Goal: Task Accomplishment & Management: Manage account settings

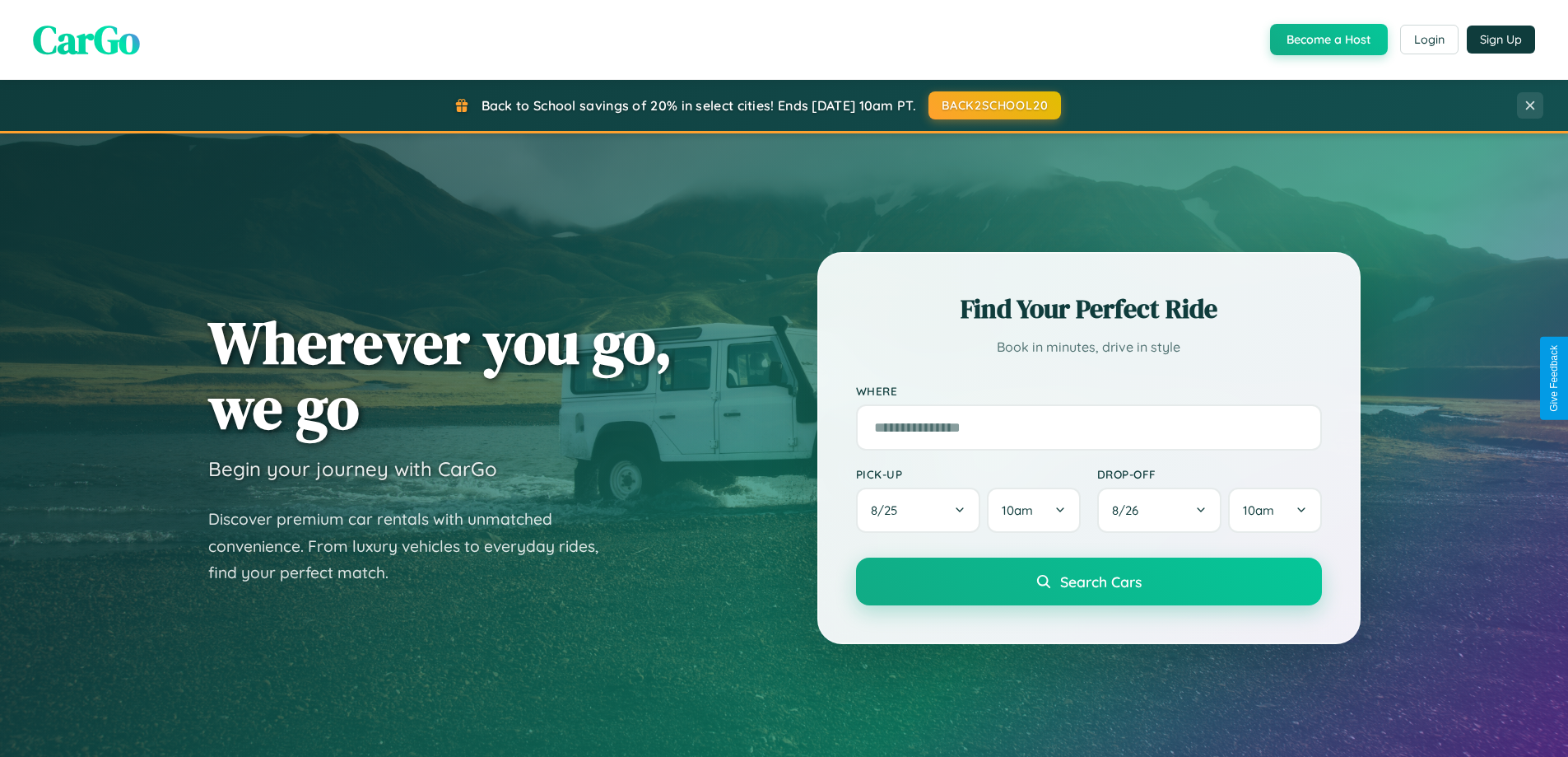
scroll to position [710, 0]
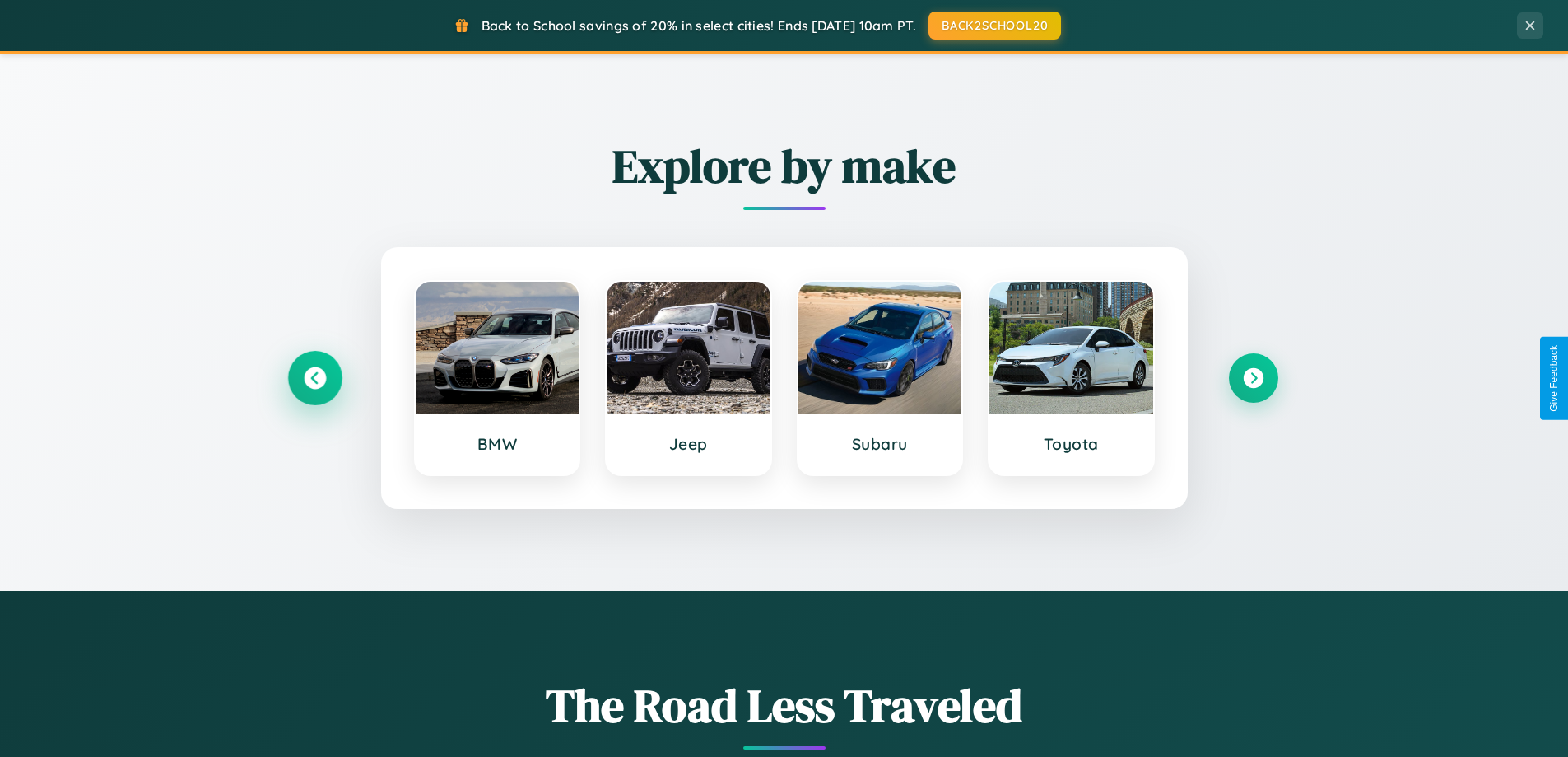
click at [314, 378] on icon at bounding box center [315, 378] width 22 height 22
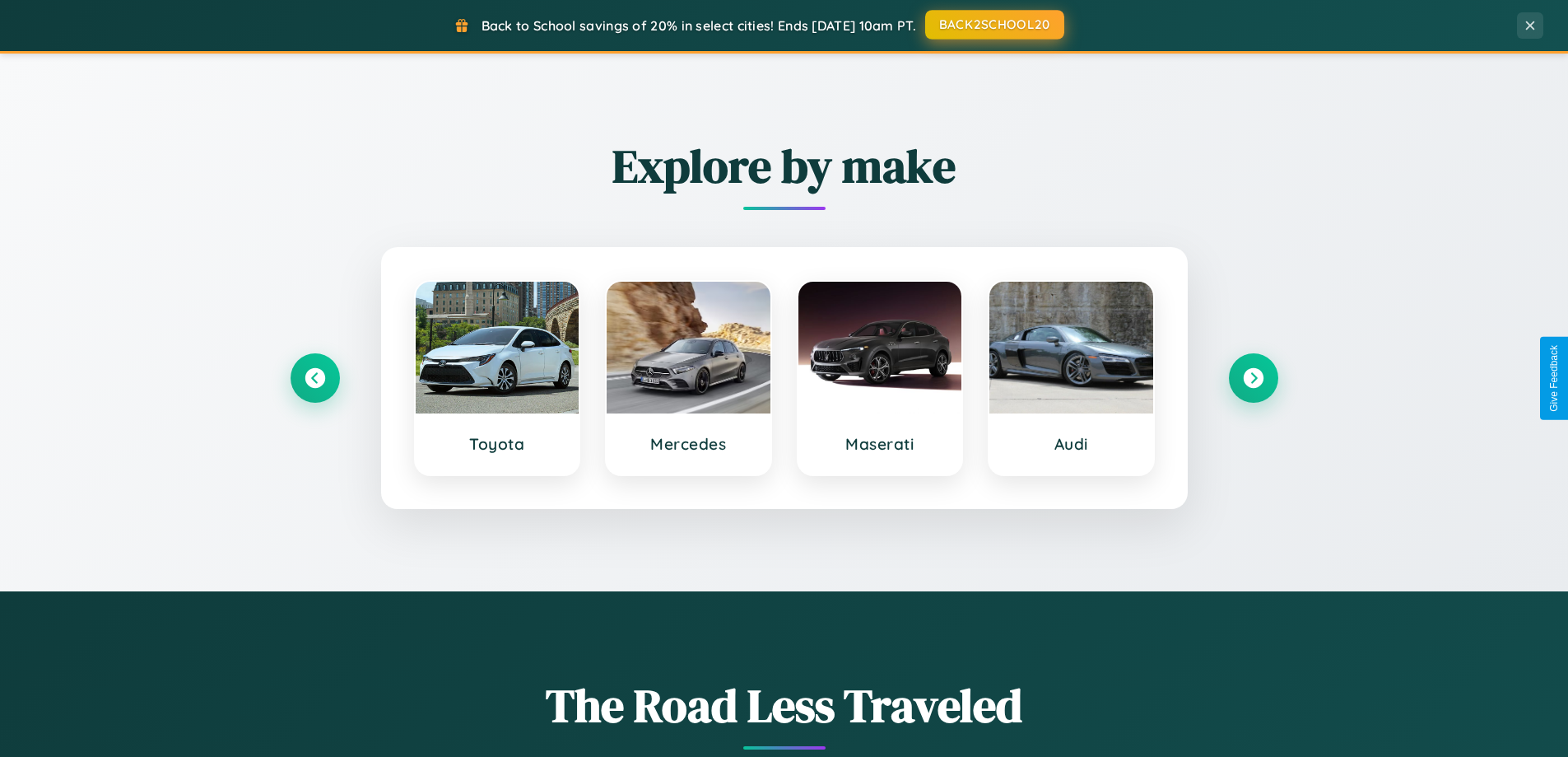
click at [994, 25] on button "BACK2SCHOOL20" at bounding box center [995, 25] width 139 height 30
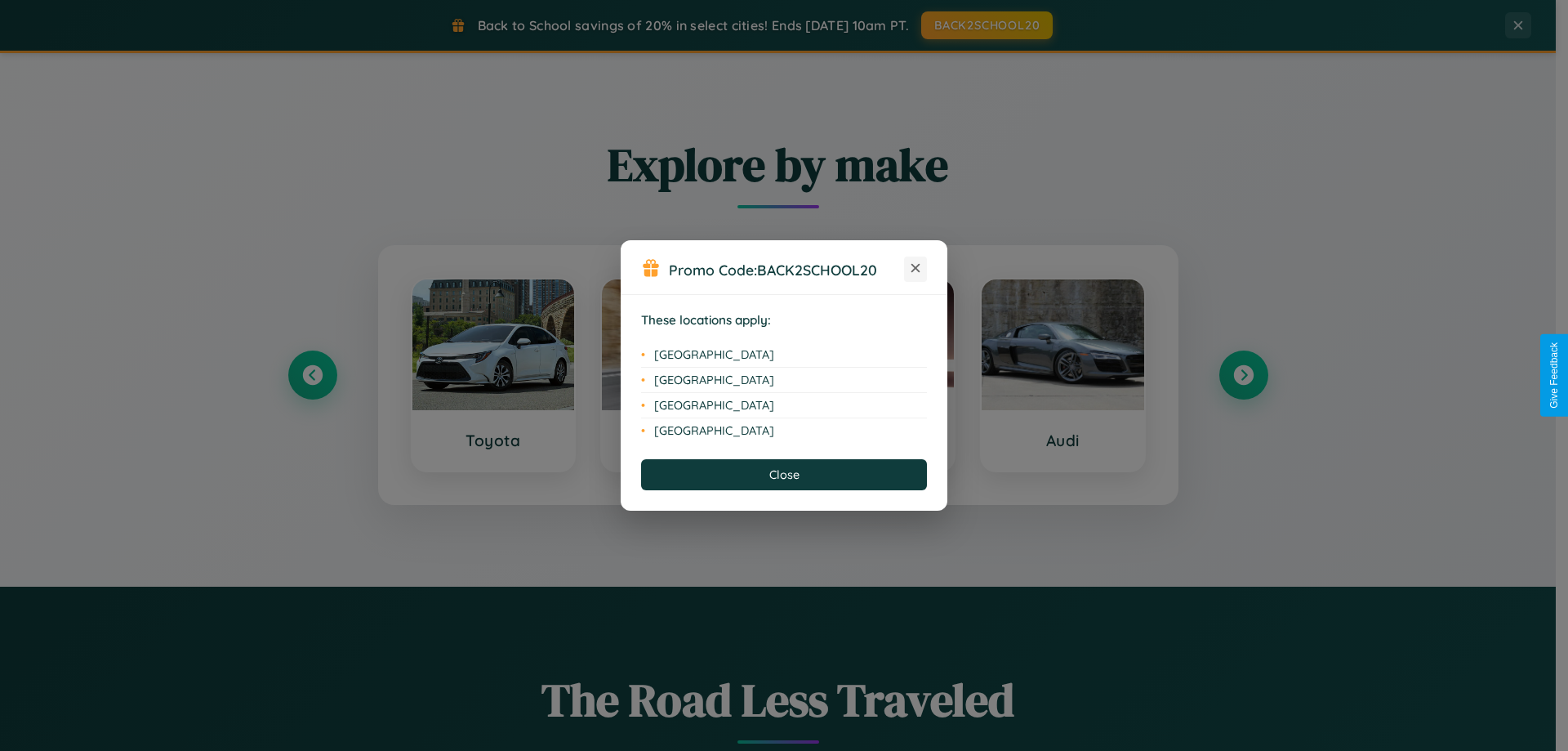
click at [915, 268] on icon at bounding box center [916, 268] width 9 height 9
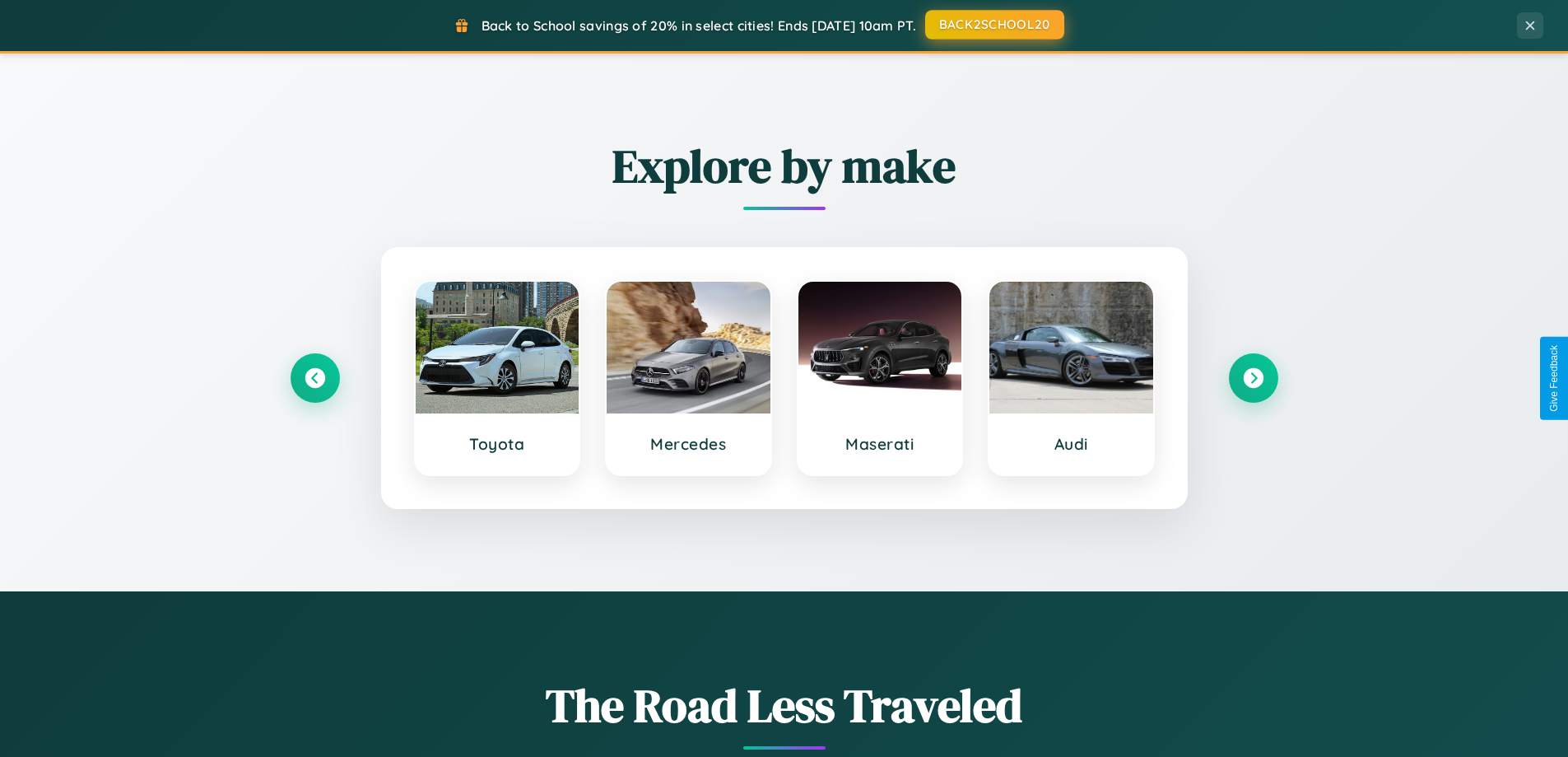
click at [994, 26] on button "BACK2SCHOOL20" at bounding box center [995, 25] width 139 height 30
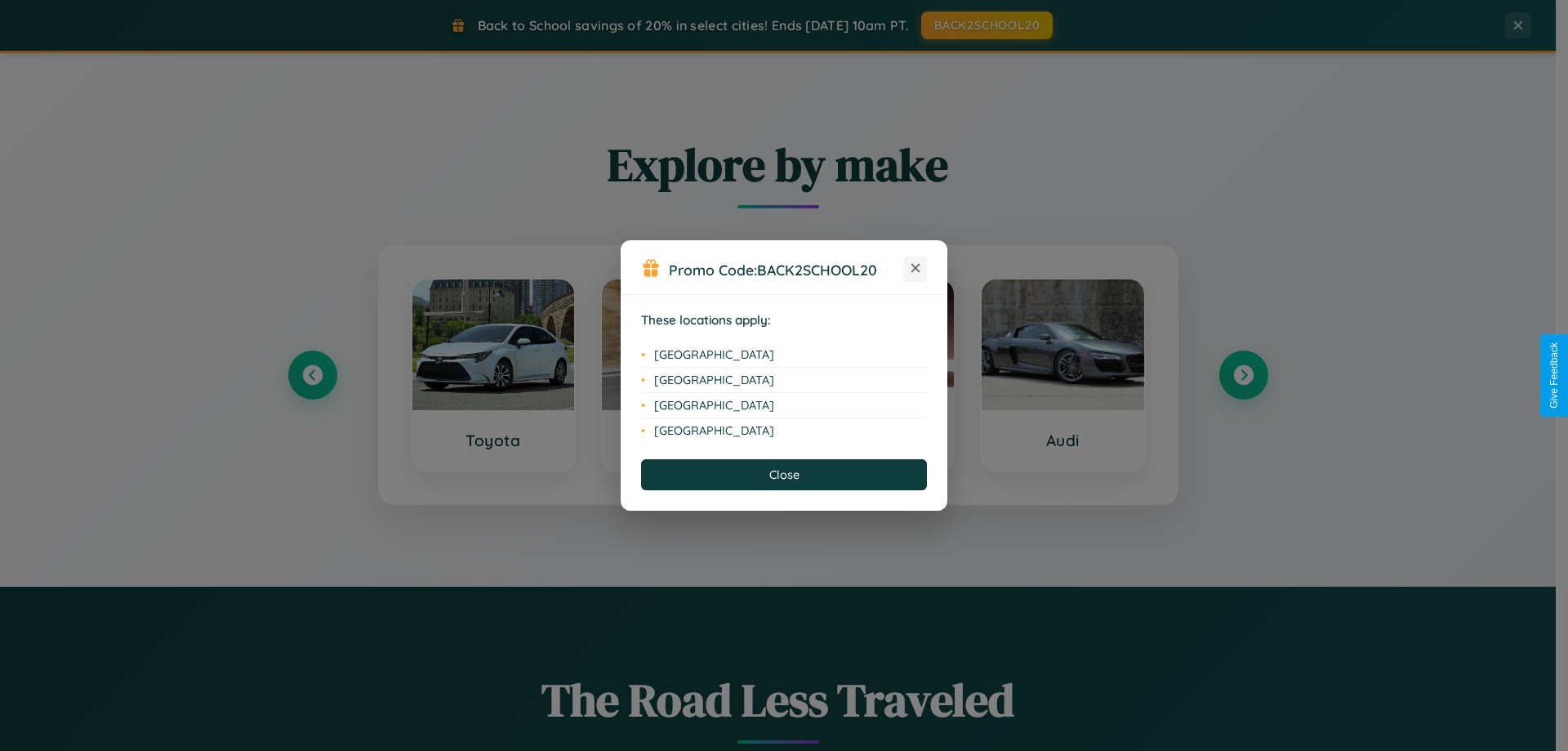
click at [915, 268] on icon at bounding box center [916, 268] width 9 height 9
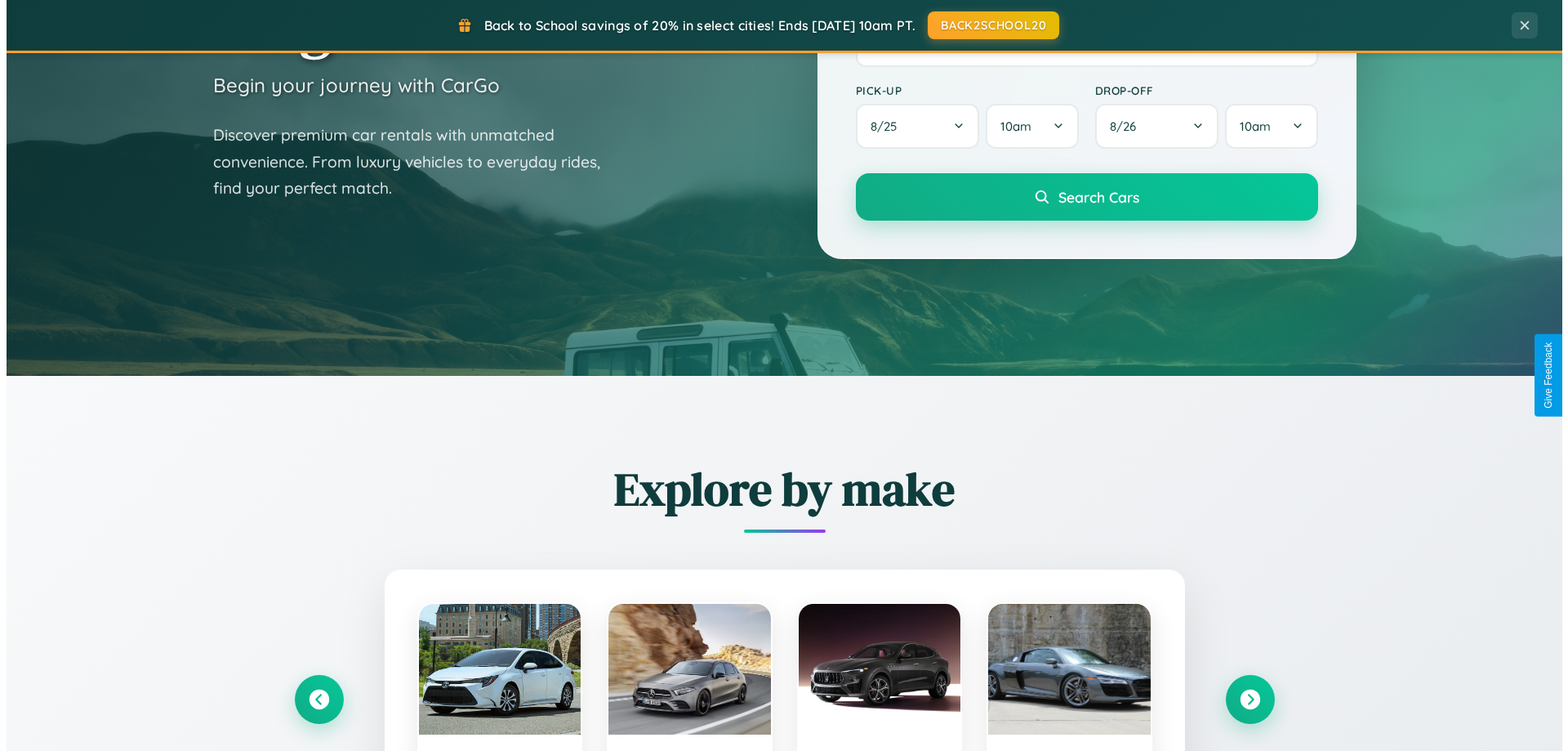
scroll to position [0, 0]
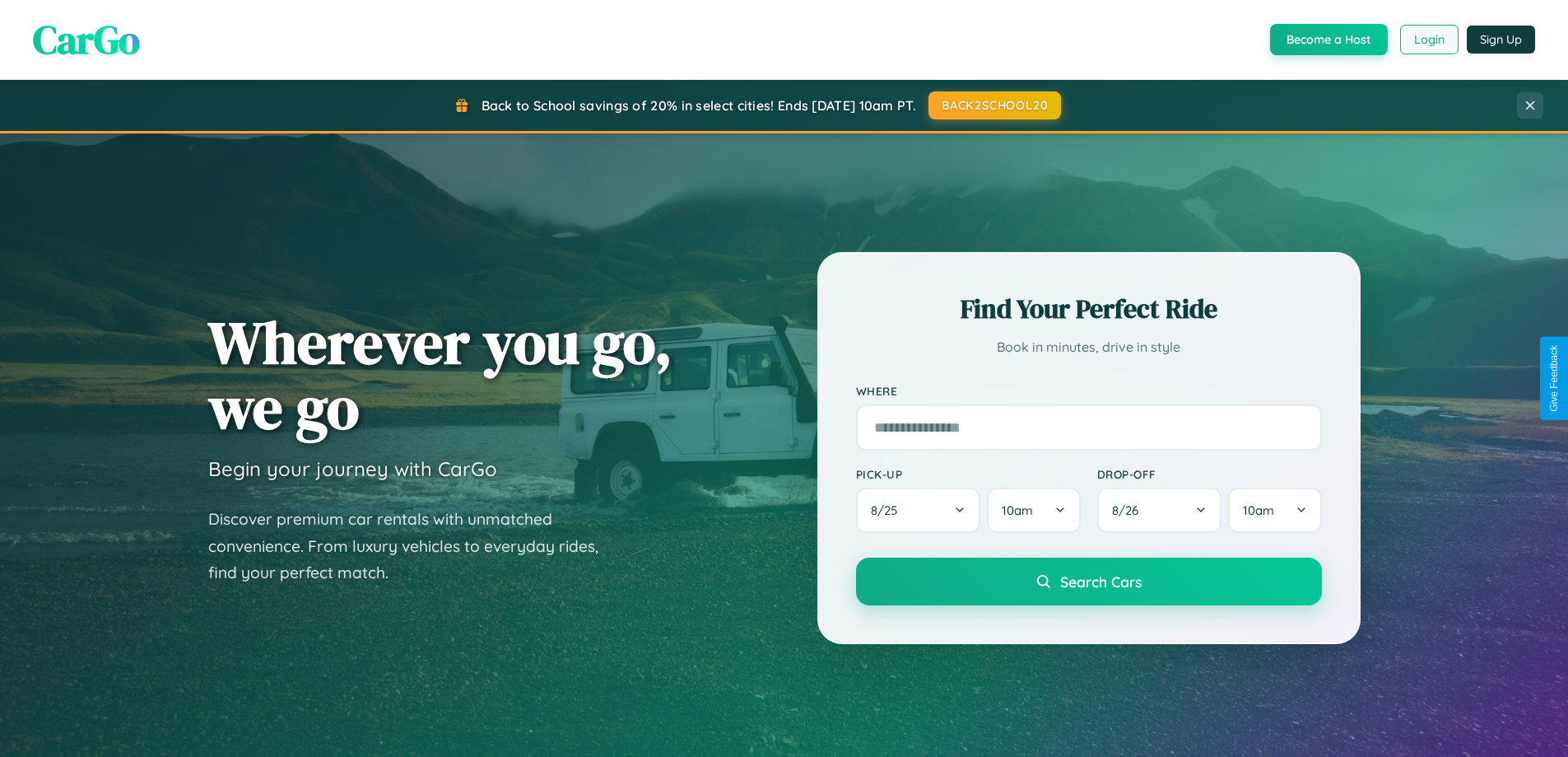
click at [1428, 40] on button "Login" at bounding box center [1429, 40] width 58 height 30
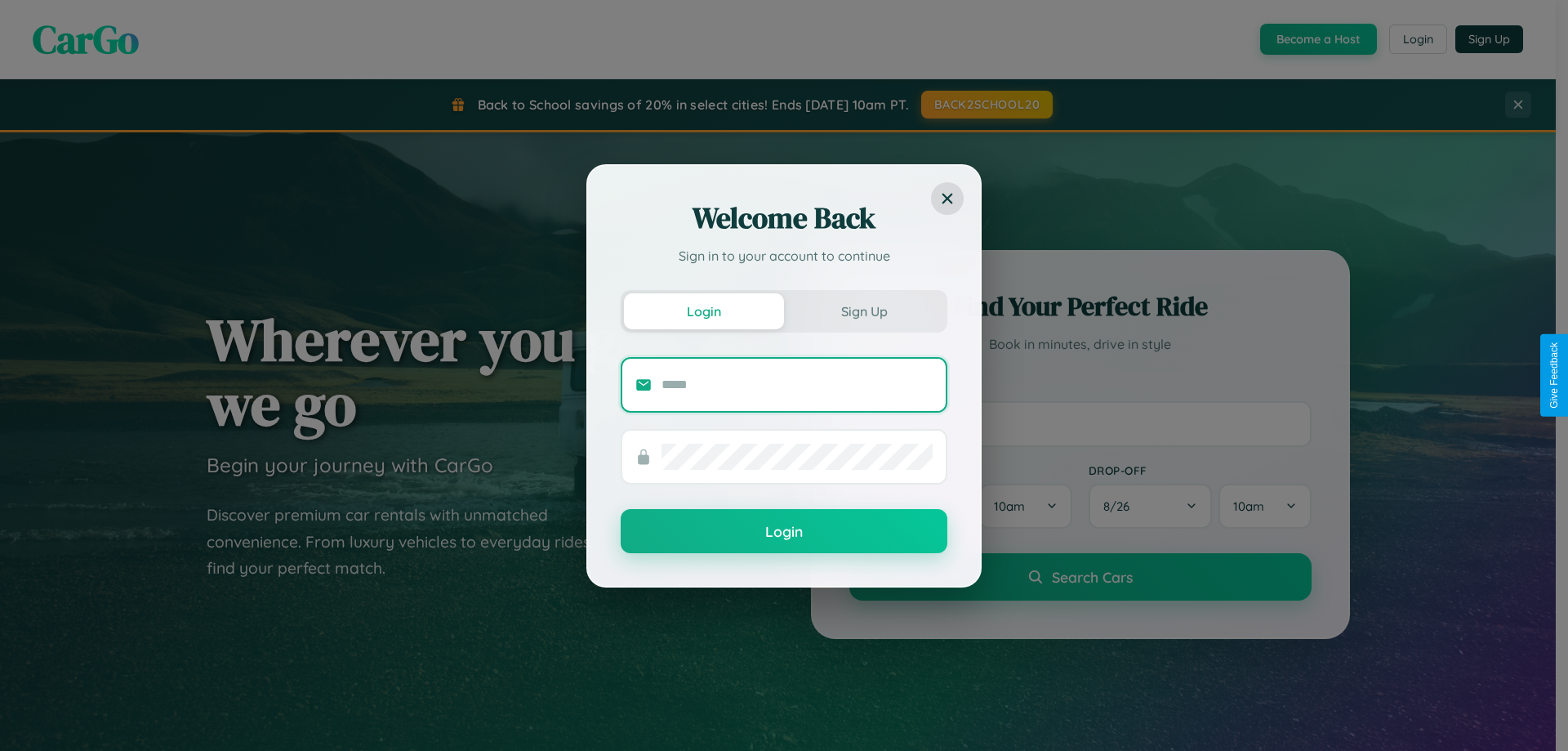
click at [797, 384] on input "text" at bounding box center [797, 384] width 271 height 26
type input "**********"
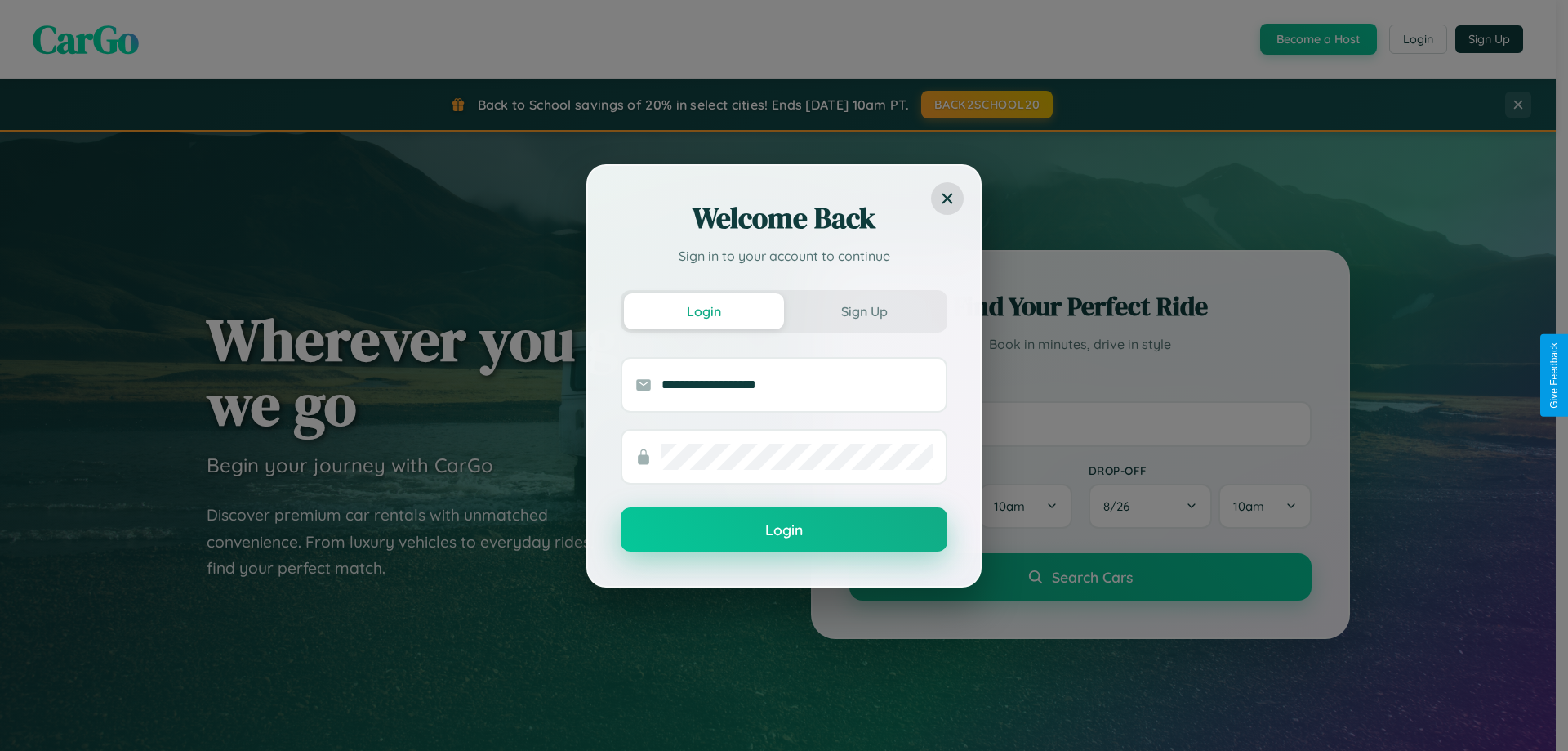
click at [784, 530] on button "Login" at bounding box center [783, 529] width 326 height 44
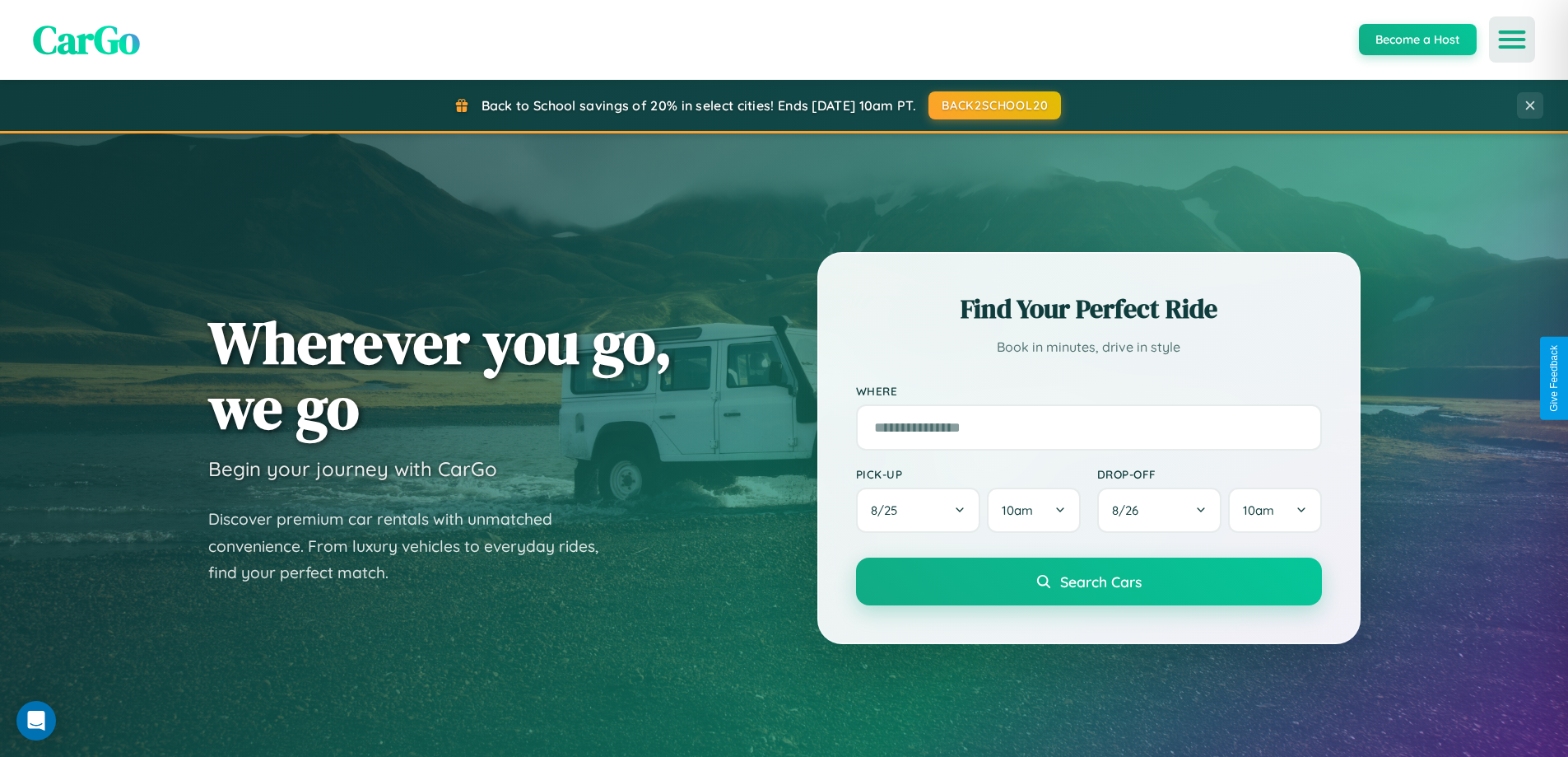
click at [1512, 40] on icon "Open menu" at bounding box center [1512, 40] width 24 height 15
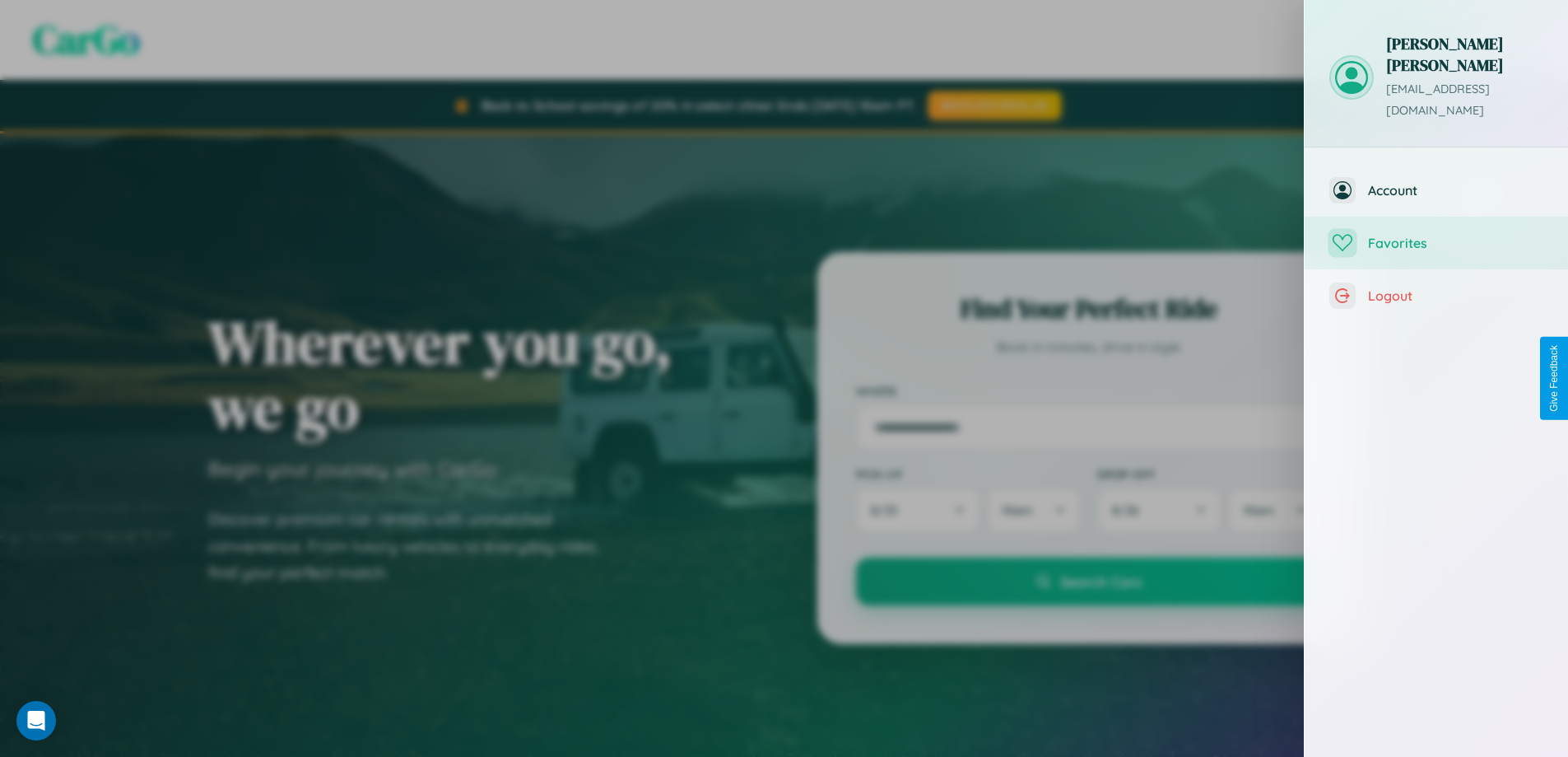
click at [1436, 234] on span "Favorites" at bounding box center [1455, 243] width 175 height 17
